Goal: Navigation & Orientation: Find specific page/section

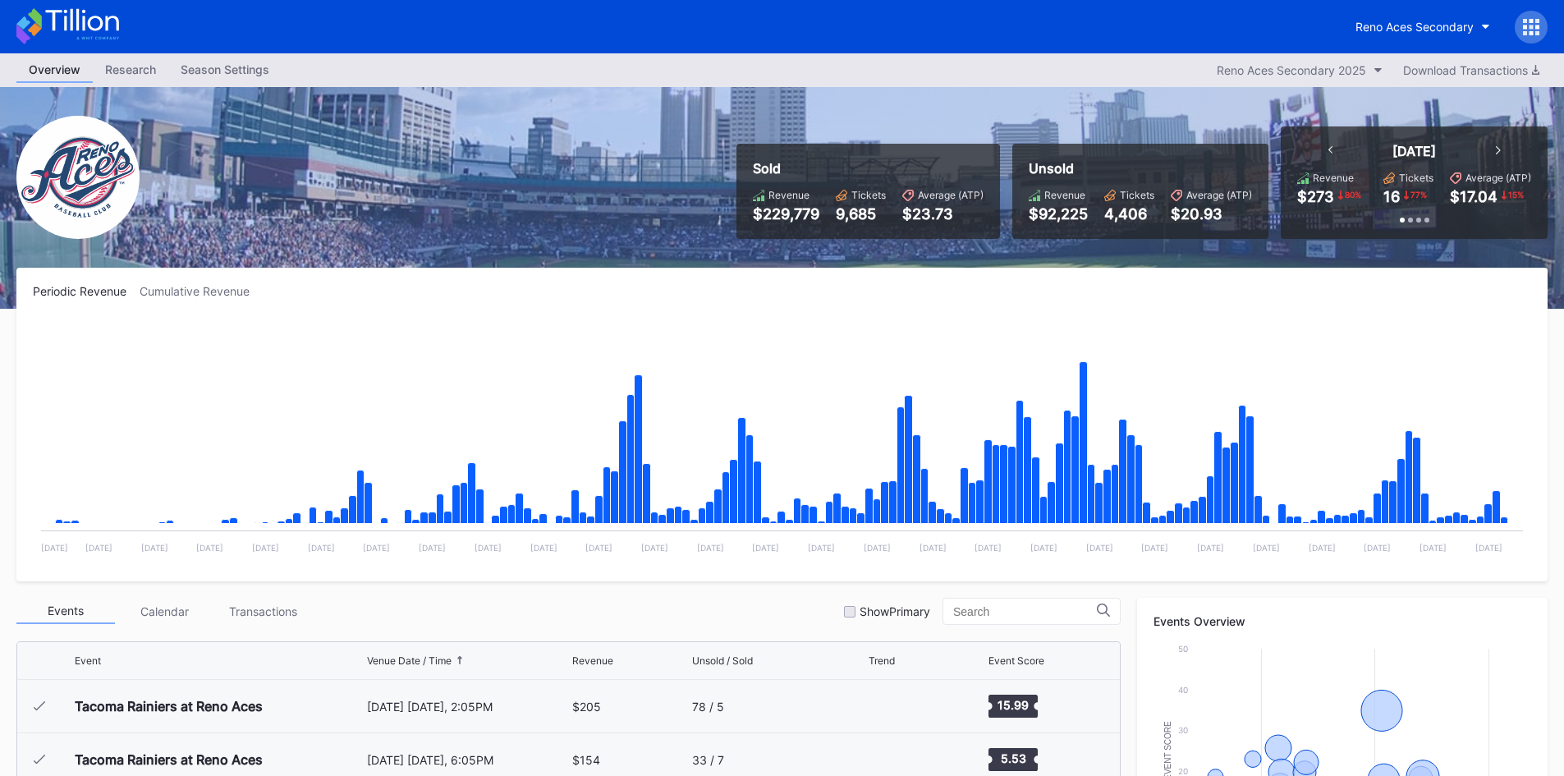
scroll to position [3468, 0]
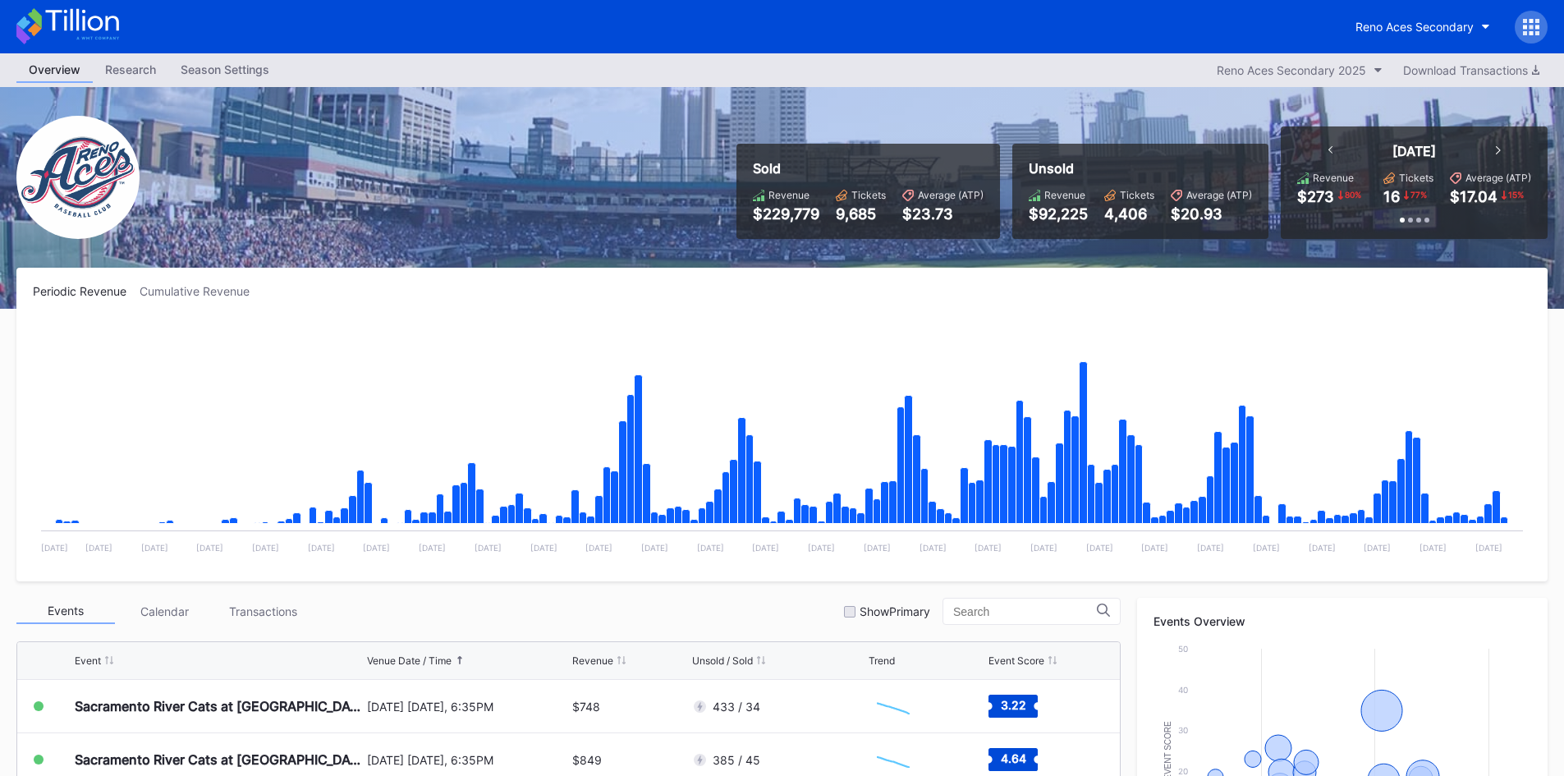
click at [92, 12] on icon at bounding box center [67, 26] width 103 height 36
click at [81, 17] on icon at bounding box center [67, 26] width 103 height 36
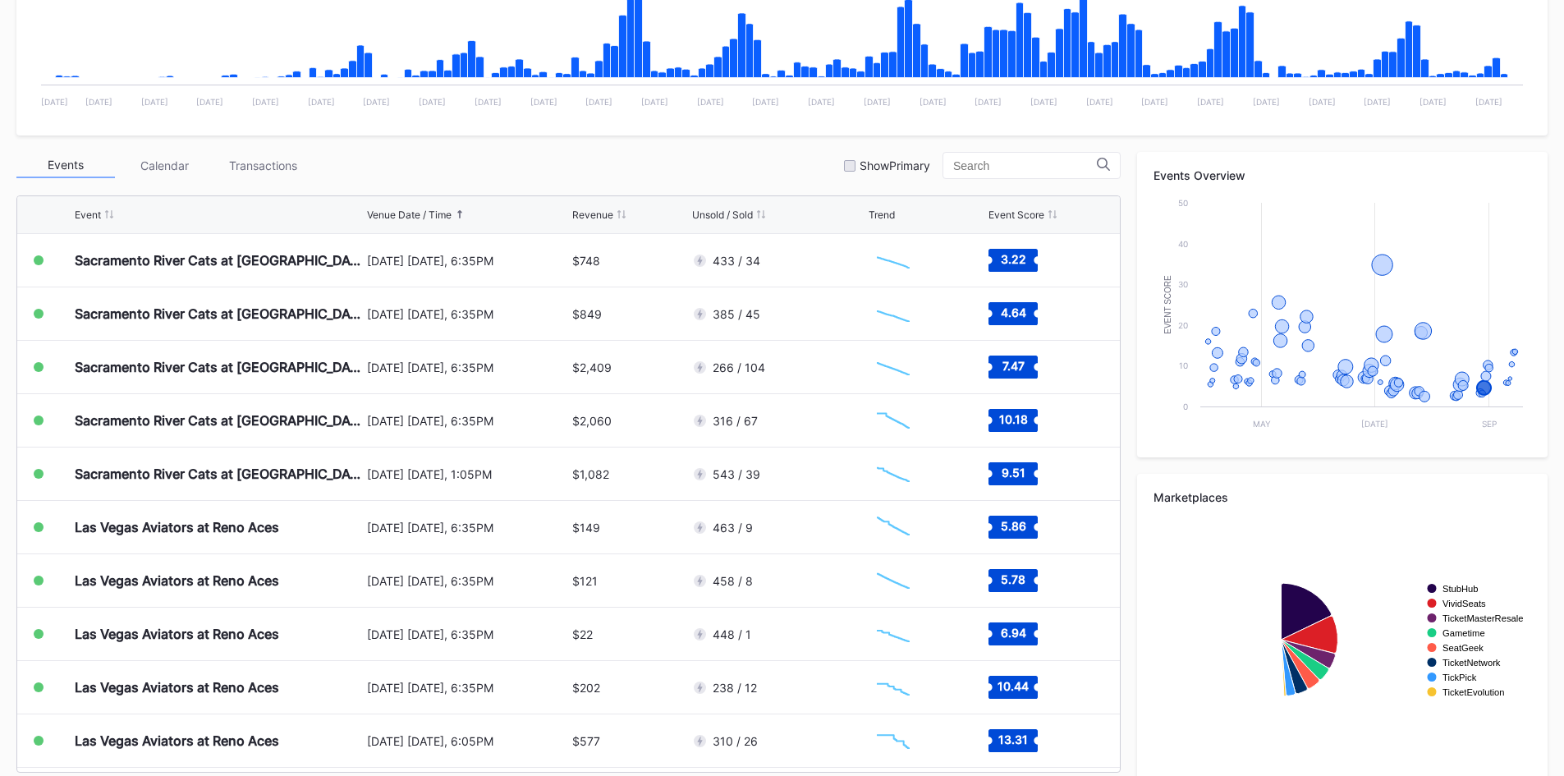
scroll to position [465, 0]
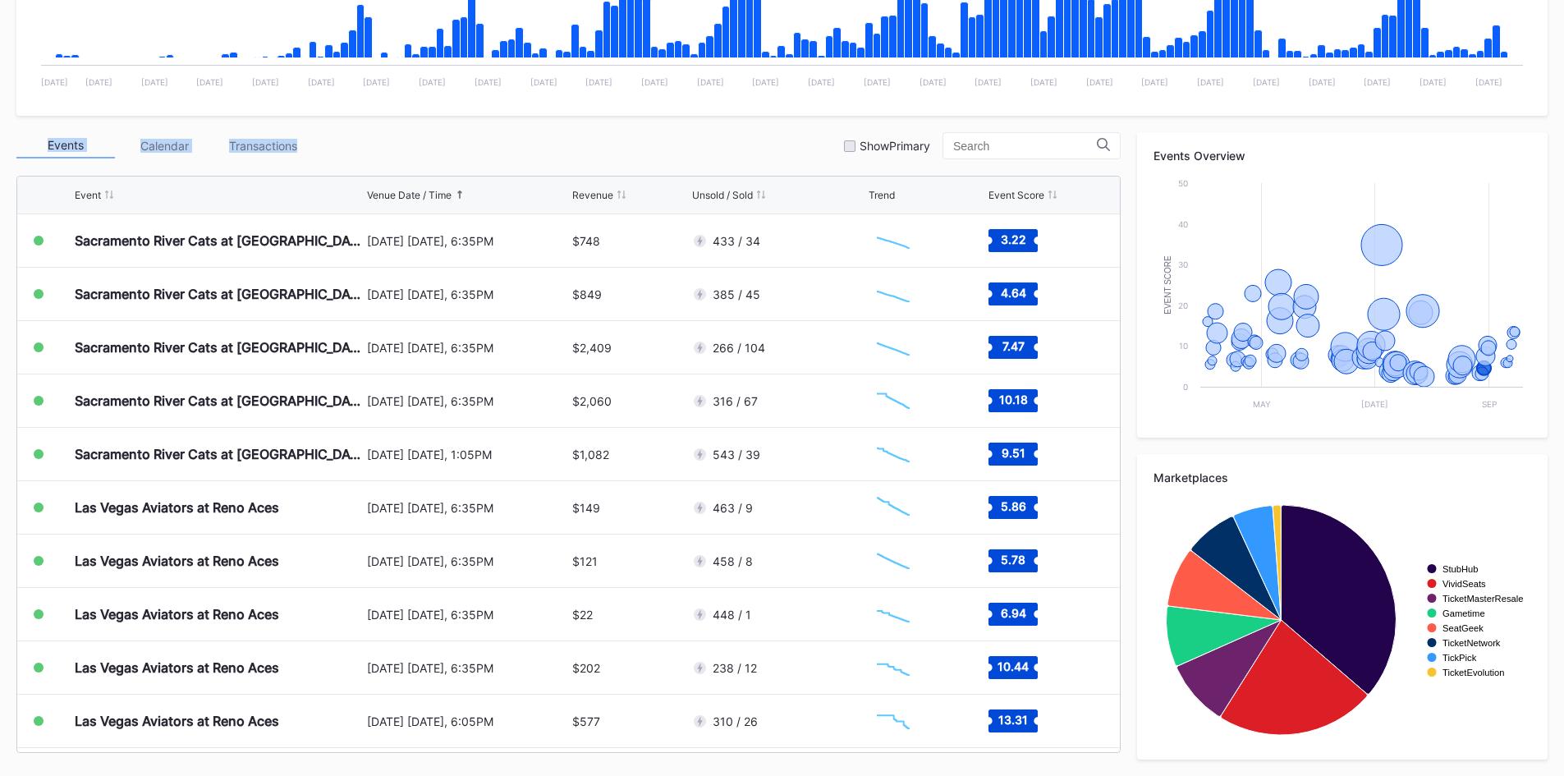
drag, startPoint x: 447, startPoint y: 108, endPoint x: 470, endPoint y: 161, distance: 57.7
click at [470, 161] on div "Periodic Revenue Cumulative Revenue Created with Highcharts 11.2.0 Chart title …" at bounding box center [782, 288] width 1564 height 973
click at [471, 162] on div "Events Calendar Transactions Show Primary Event Venue Date / Time Revenue Unsol…" at bounding box center [568, 442] width 1104 height 621
